Goal: Navigation & Orientation: Find specific page/section

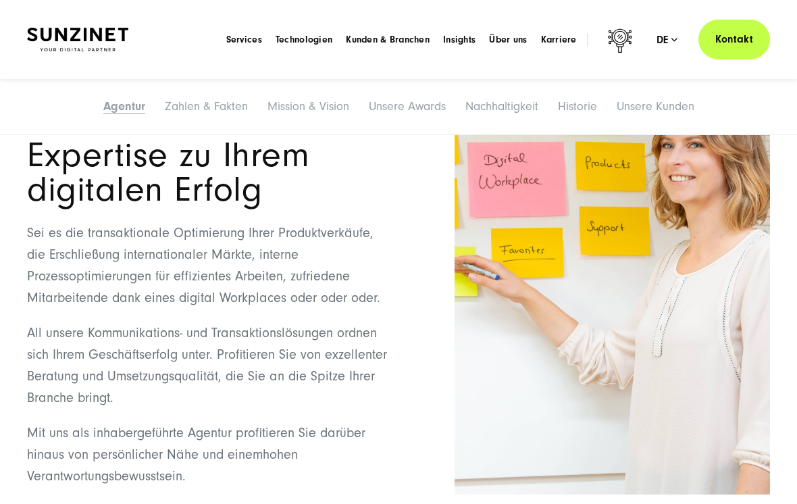
scroll to position [1290, 0]
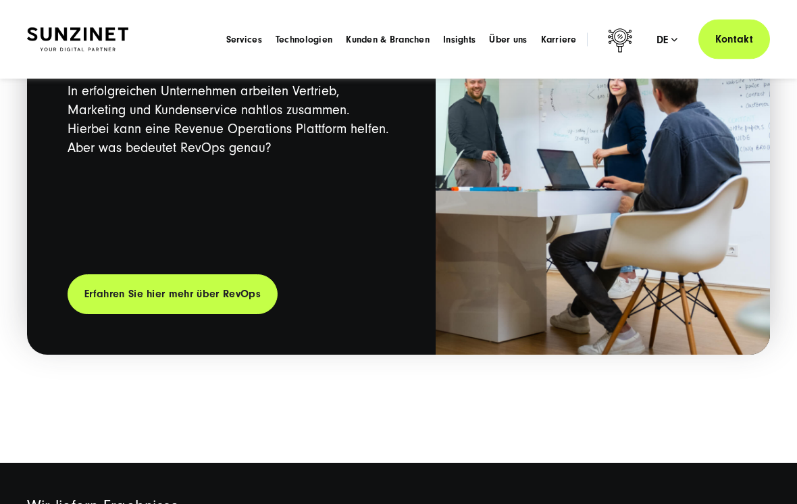
scroll to position [2232, 0]
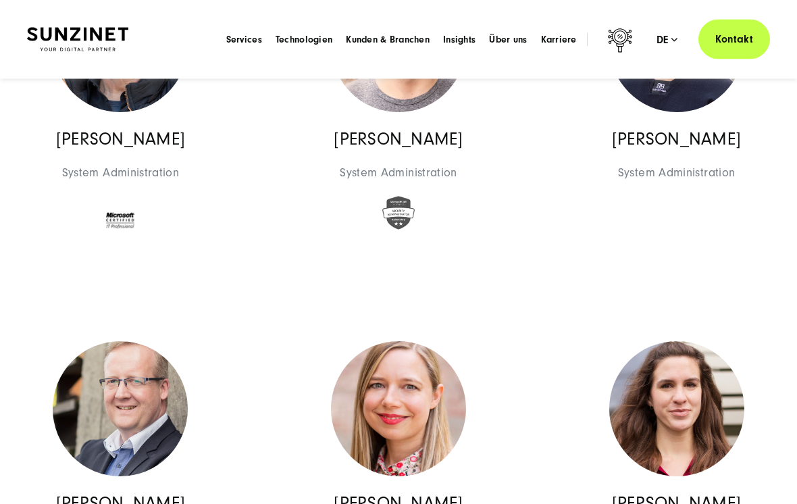
scroll to position [9181, 0]
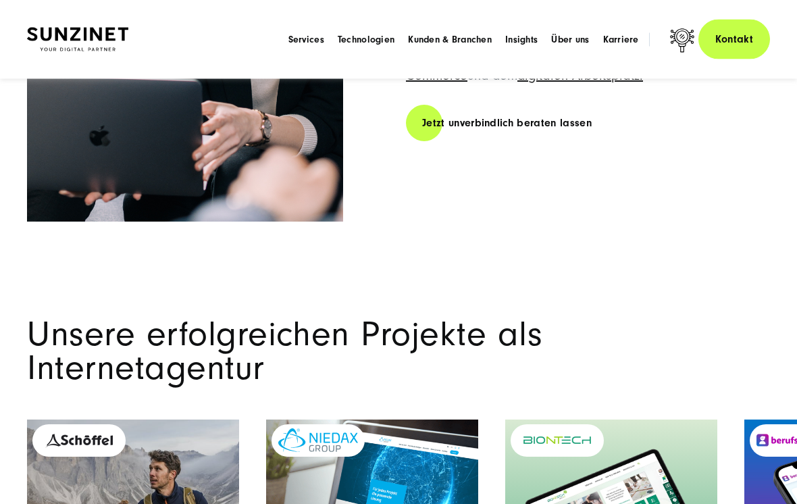
scroll to position [3404, 0]
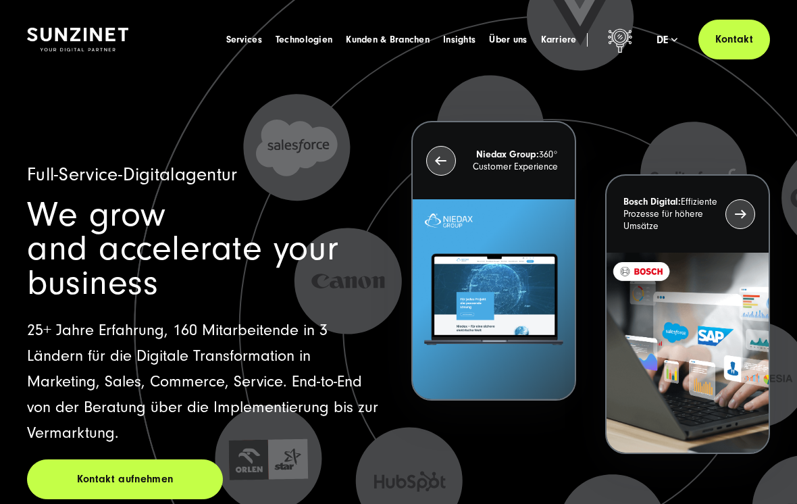
click at [677, 53] on div "Menu Services Menu Full Service Digitalagentur Wir lösen komplexe Herausforderu…" at bounding box center [495, 40] width 550 height 40
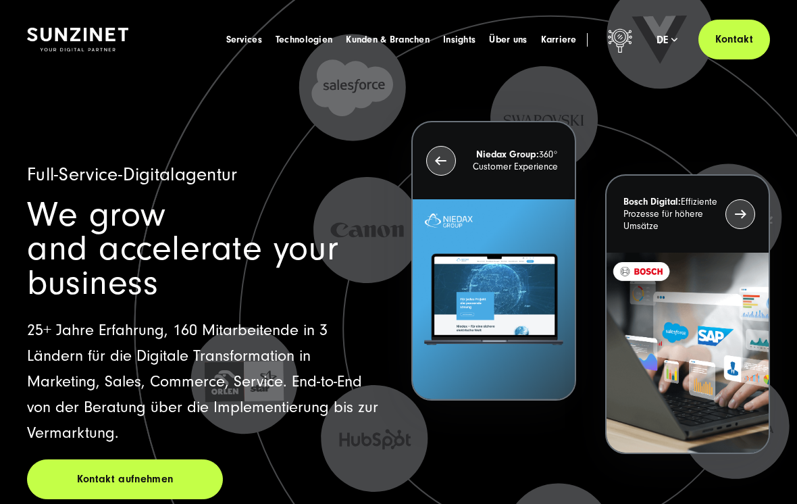
click at [514, 42] on span "Über uns" at bounding box center [508, 40] width 38 height 14
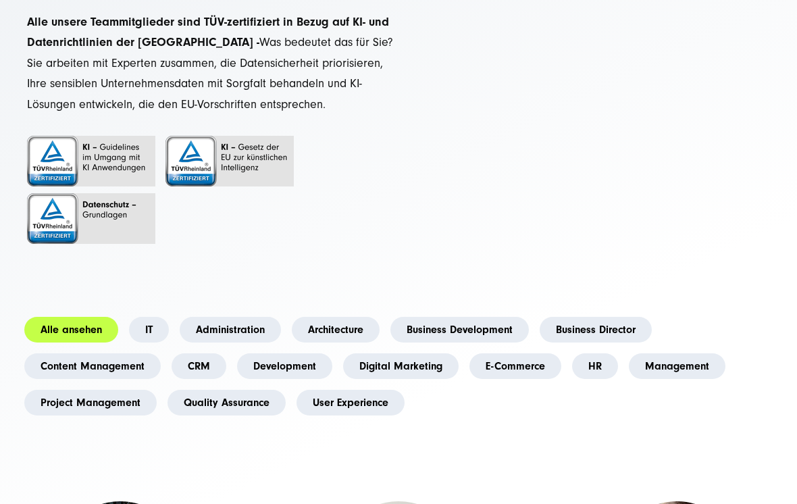
scroll to position [172, 0]
click at [247, 333] on link "Administration" at bounding box center [230, 330] width 101 height 26
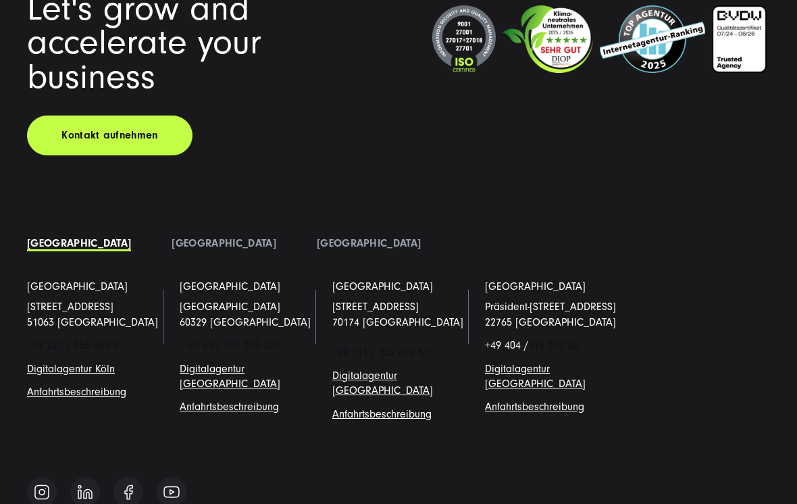
scroll to position [3185, 0]
click at [172, 249] on link "[GEOGRAPHIC_DATA]" at bounding box center [224, 243] width 104 height 12
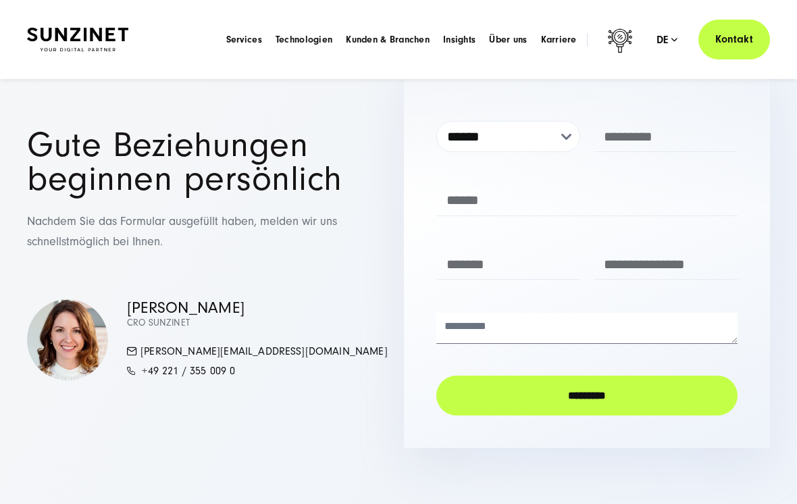
scroll to position [2584, 0]
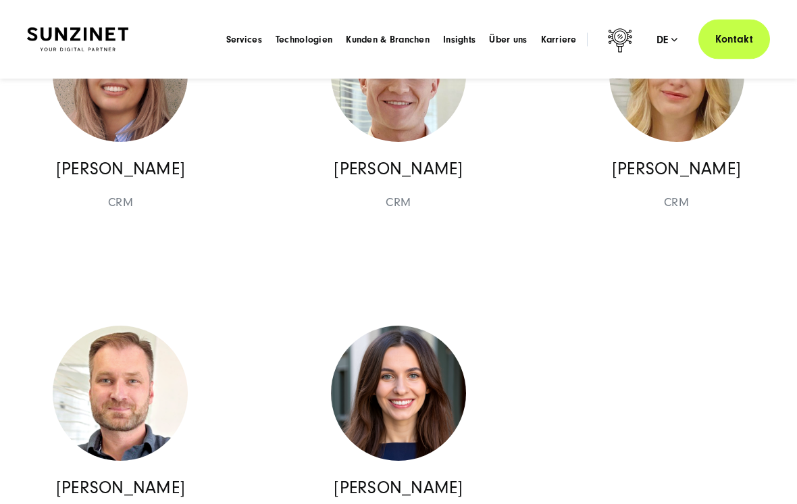
scroll to position [16323, 0]
